Goal: Communication & Community: Ask a question

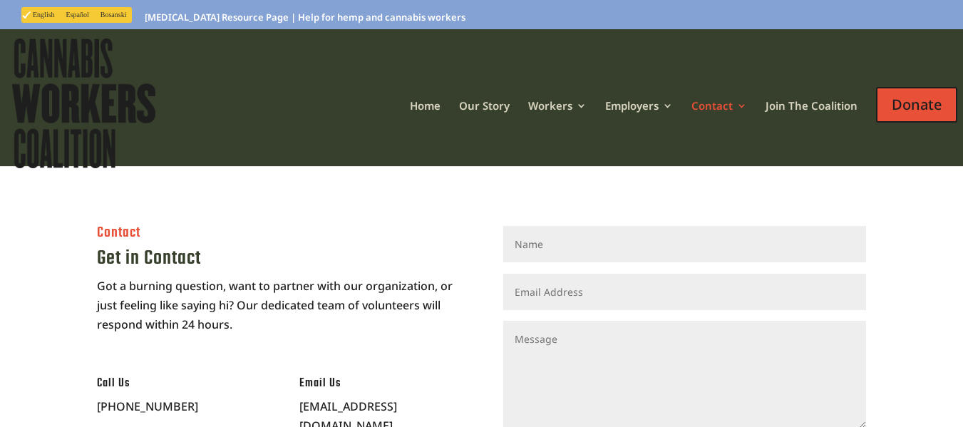
click at [616, 260] on input "Name" at bounding box center [685, 244] width 364 height 36
type input "[PERSON_NAME]"
type input "[PERSON_NAME][EMAIL_ADDRESS][PERSON_NAME][DOMAIN_NAME]"
click at [620, 394] on textarea "Message" at bounding box center [685, 374] width 364 height 107
paste textarea "Hello, Have you ever left a networking event feeling like it was more of a time…"
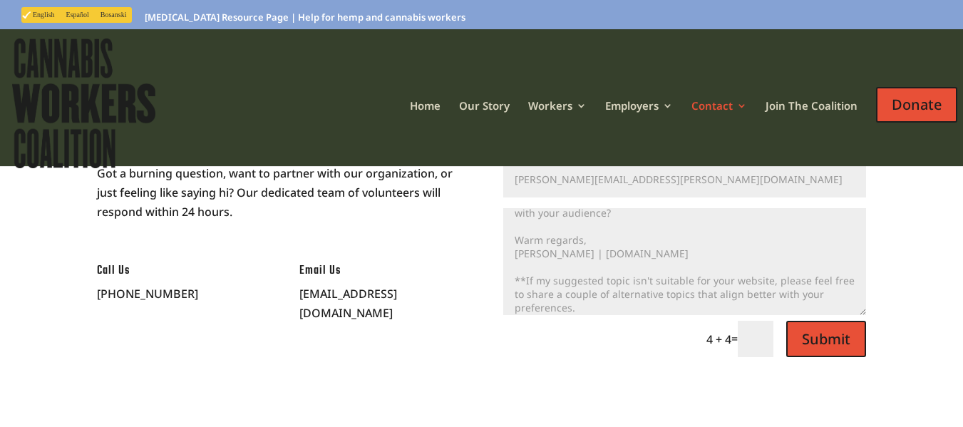
scroll to position [115, 0]
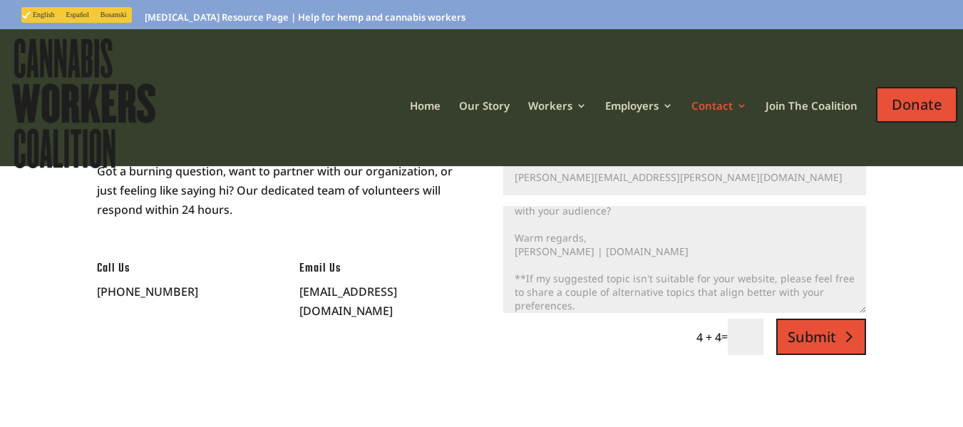
type textarea "Hello, Have you ever left a networking event feeling like it was more of a time…"
click at [791, 326] on button "Submit" at bounding box center [821, 337] width 90 height 36
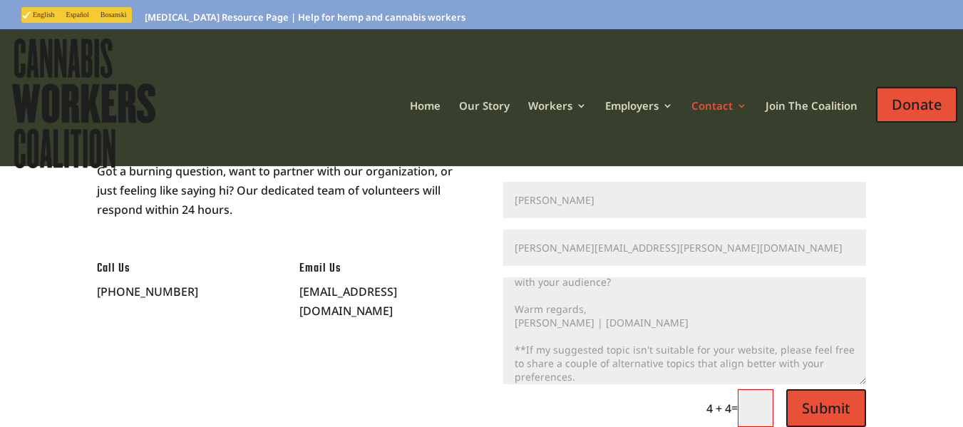
click at [775, 338] on textarea "Hello, Have you ever left a networking event feeling like it was more of a time…" at bounding box center [685, 330] width 364 height 107
click at [754, 407] on input "text" at bounding box center [756, 408] width 36 height 38
type input "8"
click at [869, 413] on div "Contact Get in Contact Got a burning question, want to partner with our organiz…" at bounding box center [481, 269] width 963 height 437
click at [838, 405] on button "Submit" at bounding box center [821, 408] width 90 height 38
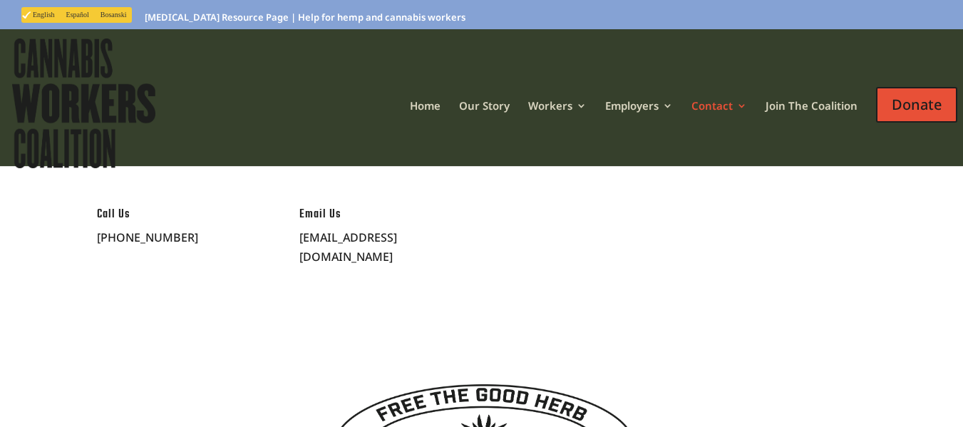
scroll to position [171, 0]
